Goal: Understand process/instructions: Learn about a topic

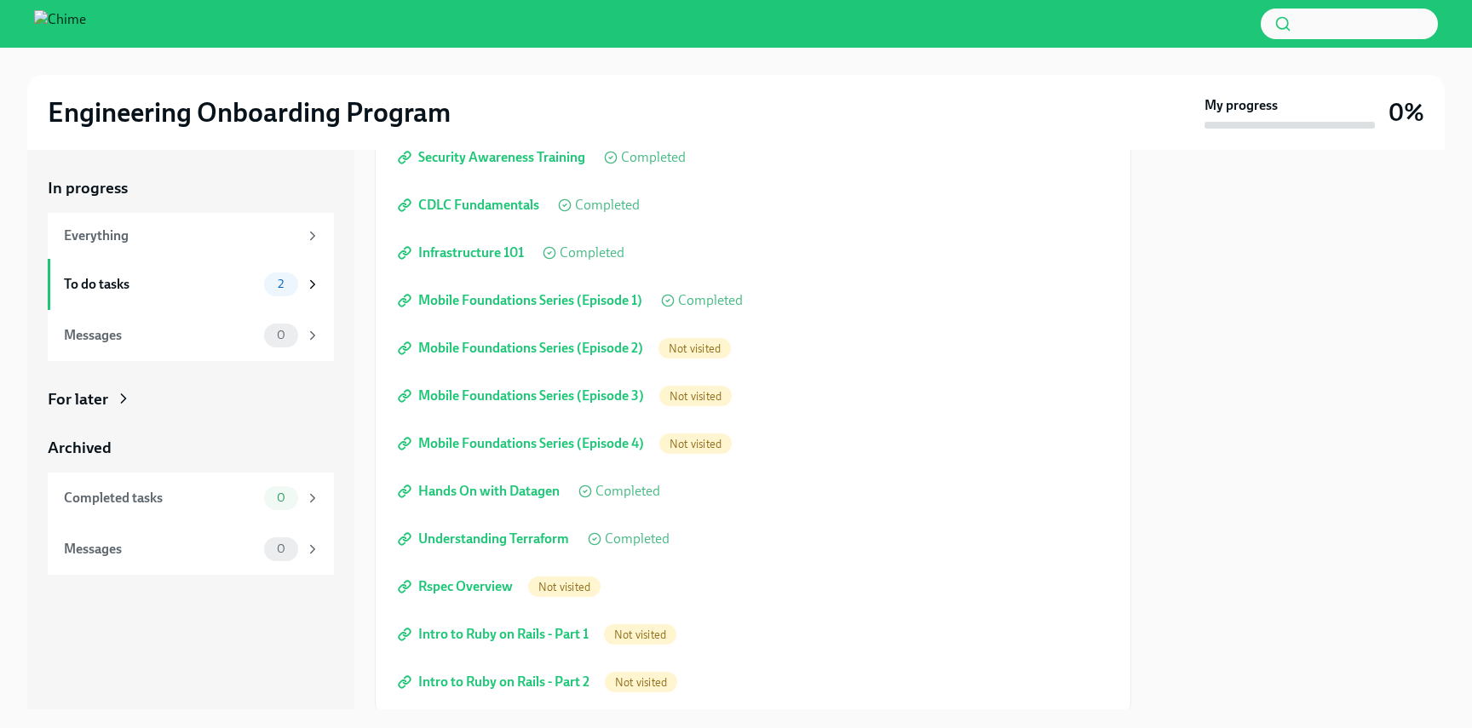
scroll to position [321, 0]
